Goal: Transaction & Acquisition: Purchase product/service

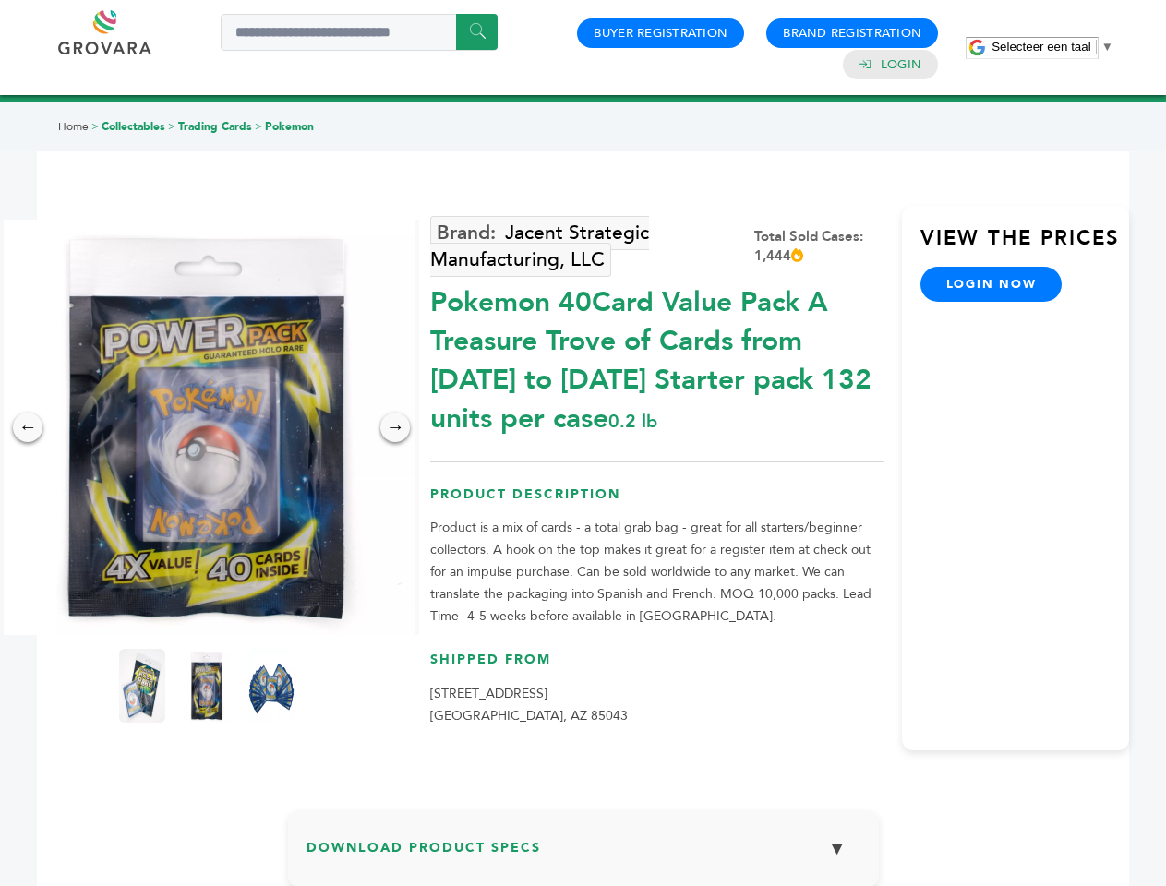
click at [1052, 46] on span "Selecteer een taal" at bounding box center [1040, 47] width 99 height 14
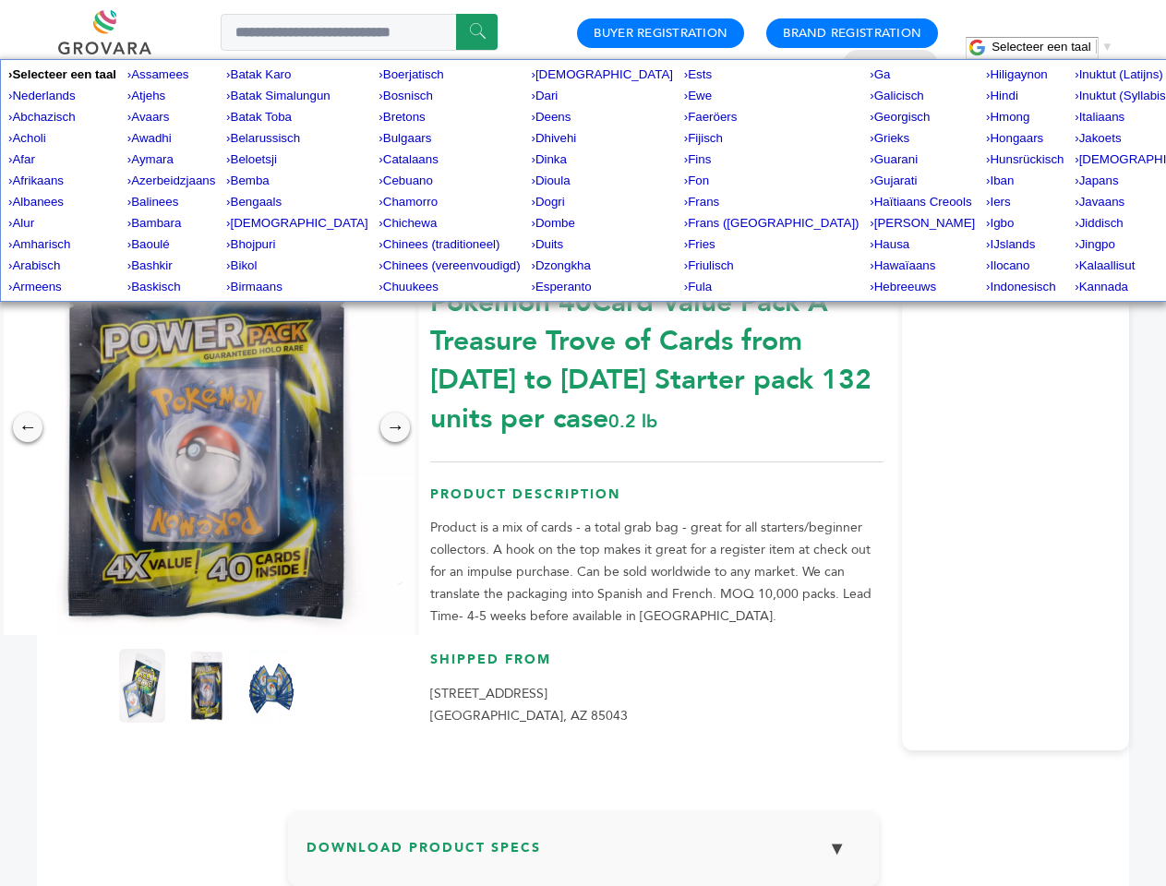
click at [207, 427] on img at bounding box center [206, 427] width 415 height 415
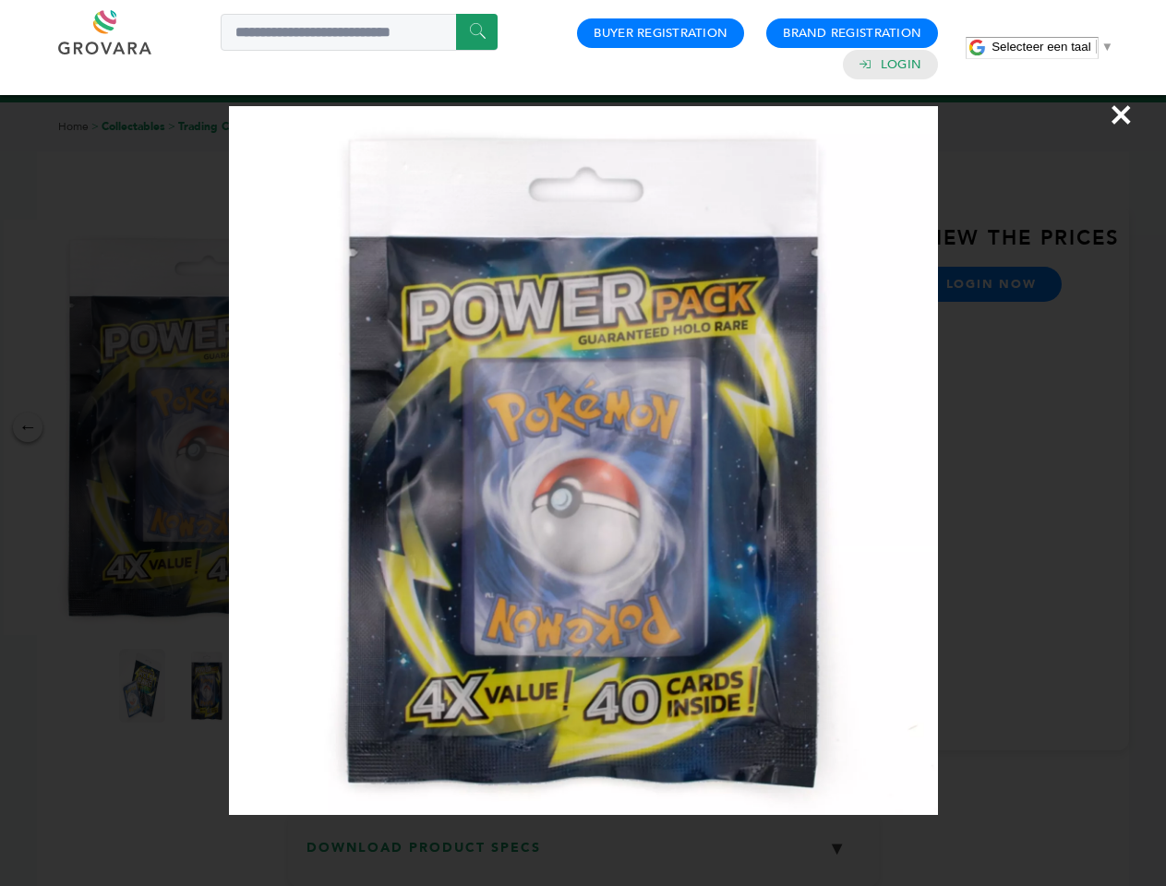
click at [28, 427] on div "×" at bounding box center [583, 443] width 1166 height 886
click at [395, 427] on div "→" at bounding box center [395, 428] width 30 height 30
click at [142, 686] on img at bounding box center [142, 686] width 46 height 74
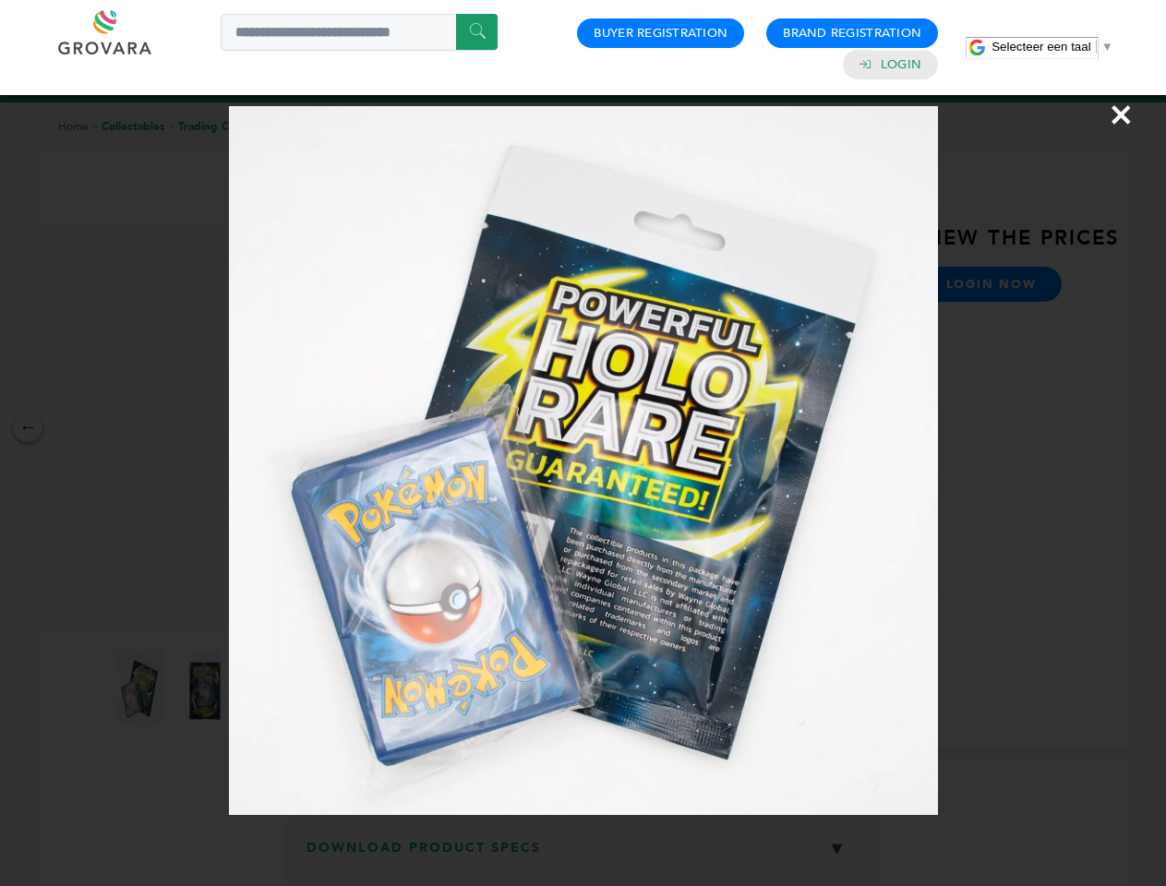
click at [207, 686] on div "×" at bounding box center [583, 443] width 1166 height 886
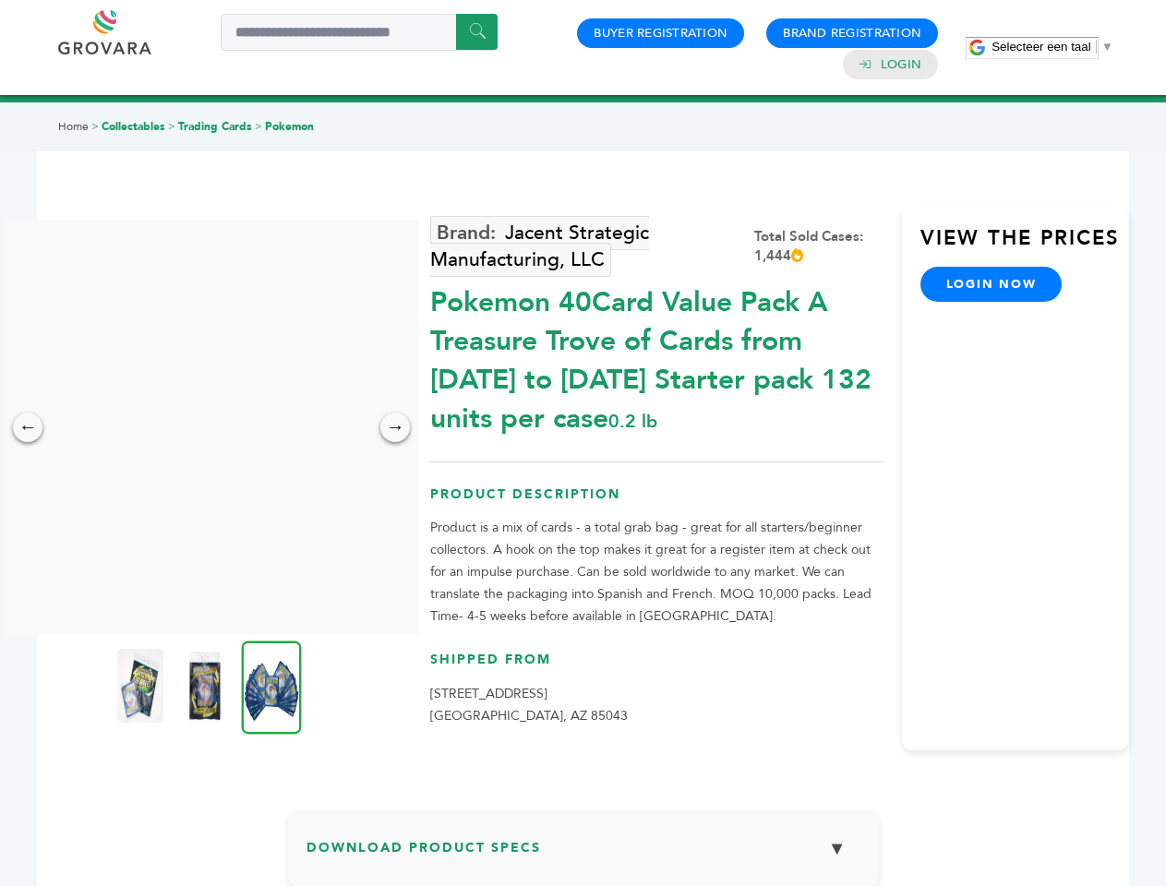
click at [271, 686] on img at bounding box center [272, 686] width 60 height 93
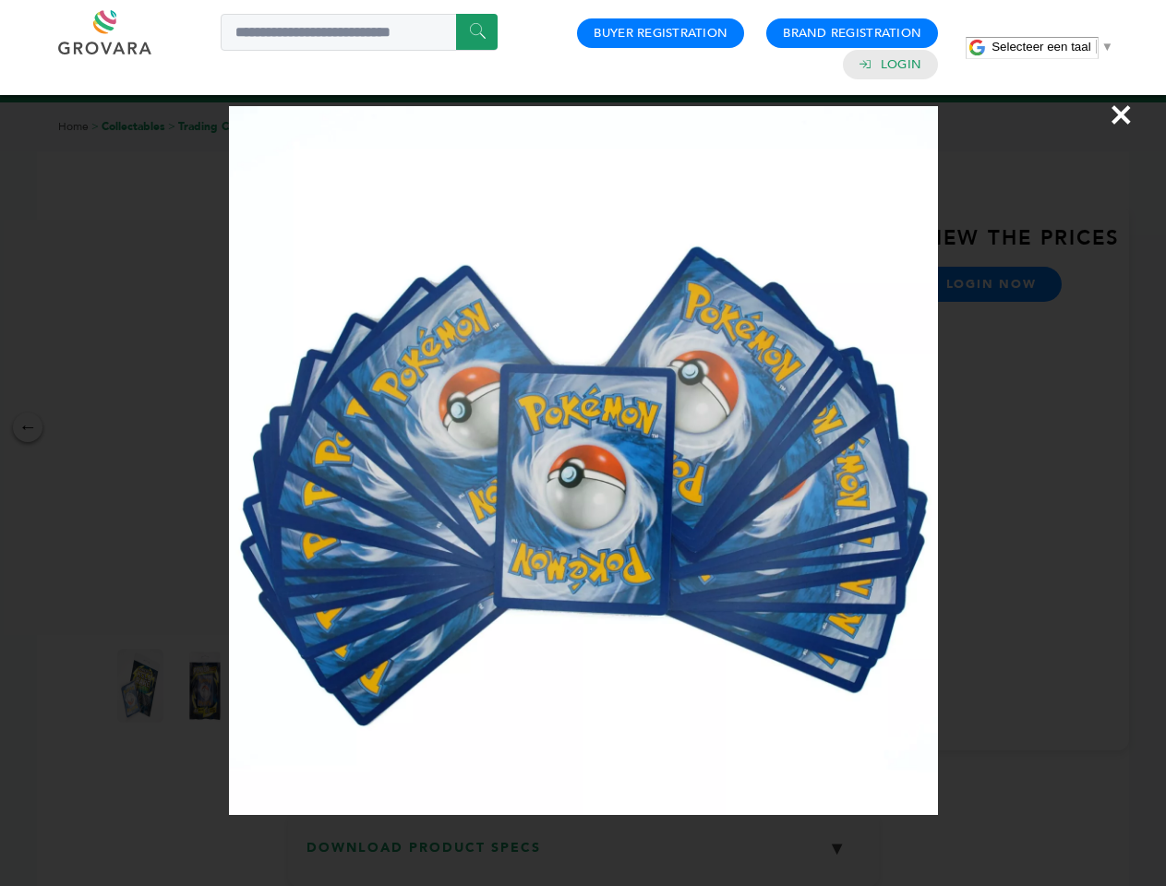
click at [583, 856] on div "×" at bounding box center [583, 443] width 1166 height 886
